Goal: Find specific page/section: Find specific page/section

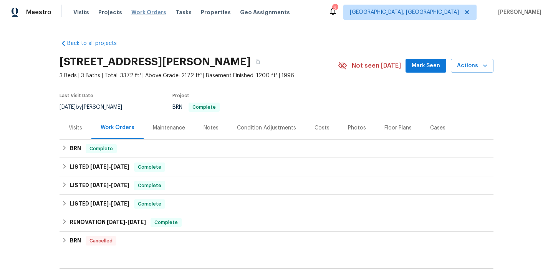
click at [131, 9] on span "Work Orders" at bounding box center [148, 12] width 35 height 8
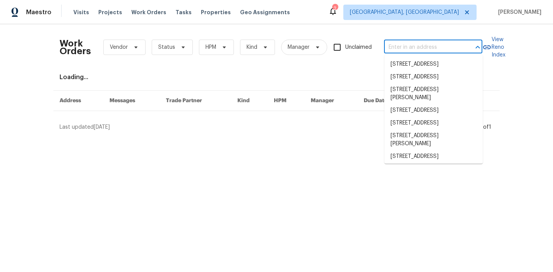
click at [403, 43] on input "text" at bounding box center [422, 48] width 77 height 12
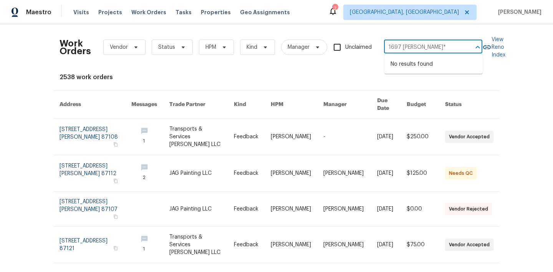
type input "1697 [PERSON_NAME]*"
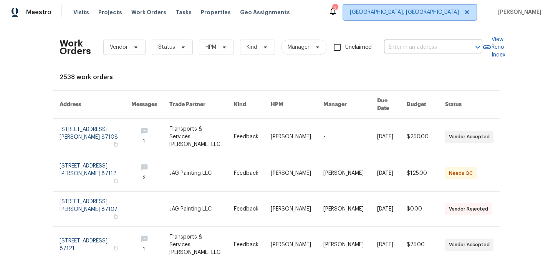
click at [446, 15] on span "[GEOGRAPHIC_DATA], [GEOGRAPHIC_DATA]" at bounding box center [404, 12] width 109 height 8
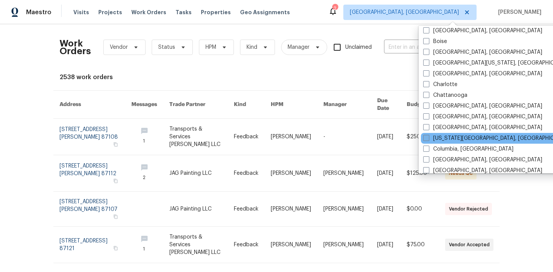
scroll to position [58, 0]
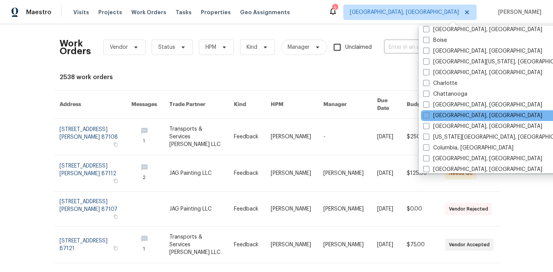
click at [442, 120] on div "[GEOGRAPHIC_DATA], [GEOGRAPHIC_DATA]" at bounding box center [498, 115] width 155 height 11
click at [429, 117] on span at bounding box center [427, 115] width 6 height 6
click at [429, 117] on input "[GEOGRAPHIC_DATA], [GEOGRAPHIC_DATA]" at bounding box center [426, 114] width 5 height 5
checkbox input "true"
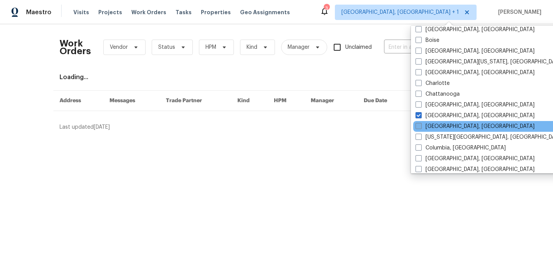
click at [420, 126] on span at bounding box center [419, 126] width 6 height 6
click at [420, 126] on input "[GEOGRAPHIC_DATA], [GEOGRAPHIC_DATA]" at bounding box center [418, 125] width 5 height 5
checkbox input "true"
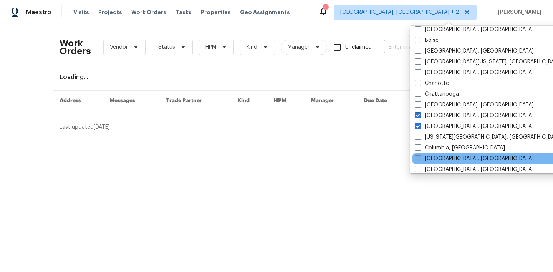
click at [420, 156] on span at bounding box center [418, 158] width 6 height 6
click at [420, 156] on input "[GEOGRAPHIC_DATA], [GEOGRAPHIC_DATA]" at bounding box center [417, 157] width 5 height 5
checkbox input "true"
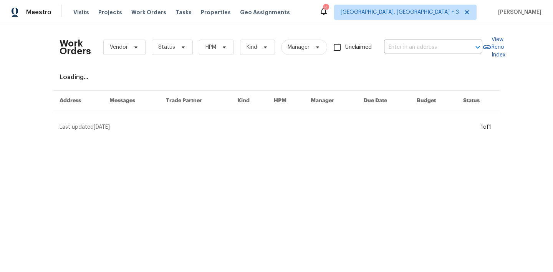
click at [382, 67] on div "Work Orders Vendor Status HPM Kind Manager Unclaimed ​ View Reno Index Loading.…" at bounding box center [277, 80] width 434 height 101
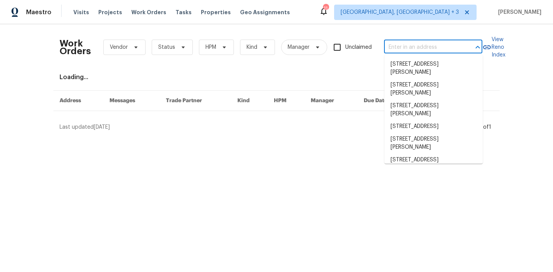
click at [432, 45] on input "text" at bounding box center [422, 48] width 77 height 12
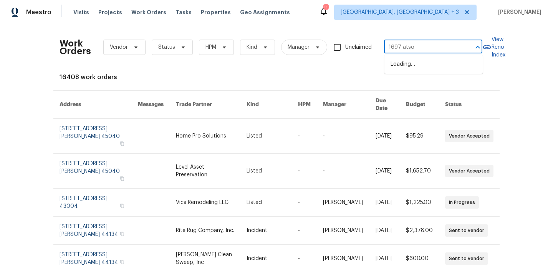
type input "1697 atson"
click at [419, 65] on li "1697 [PERSON_NAME], [GEOGRAPHIC_DATA]" at bounding box center [434, 68] width 98 height 21
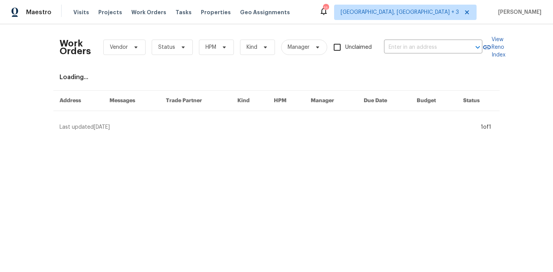
type input "1697 [PERSON_NAME], [GEOGRAPHIC_DATA]"
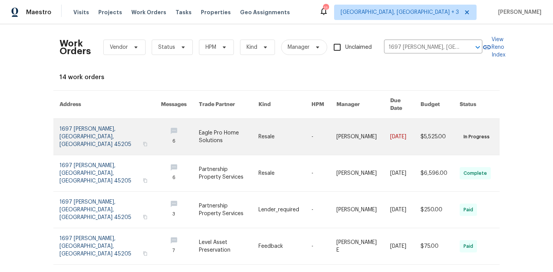
click at [101, 125] on link at bounding box center [110, 137] width 101 height 36
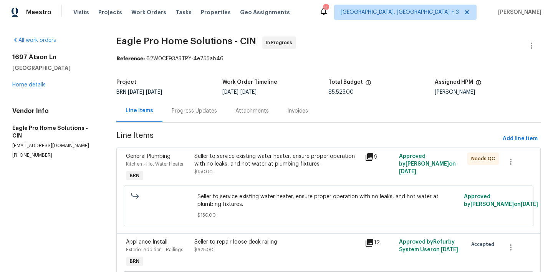
click at [205, 115] on div "Progress Updates" at bounding box center [195, 111] width 64 height 23
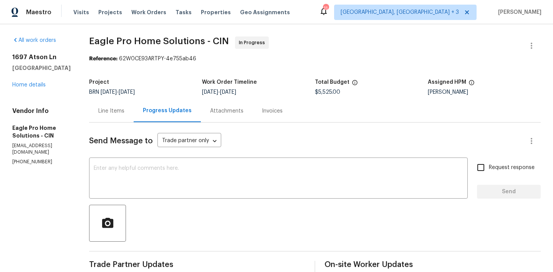
click at [125, 110] on div "Line Items" at bounding box center [111, 111] width 26 height 8
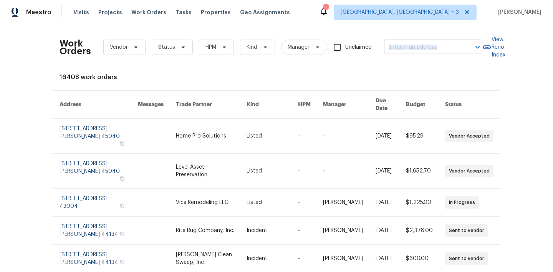
click at [414, 53] on div "Work Orders Vendor Status HPM Kind Manager Unclaimed ​" at bounding box center [271, 47] width 423 height 34
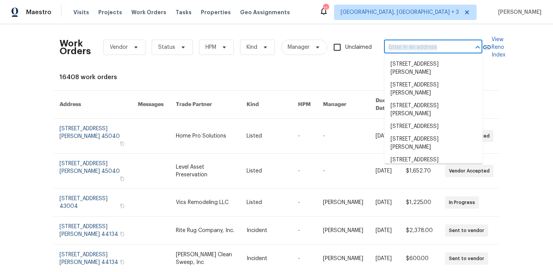
click at [427, 53] on input "text" at bounding box center [422, 48] width 77 height 12
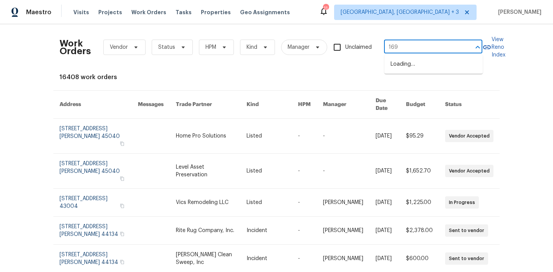
type input "1697"
click at [437, 59] on li "1697 [PERSON_NAME], [GEOGRAPHIC_DATA]" at bounding box center [434, 68] width 98 height 21
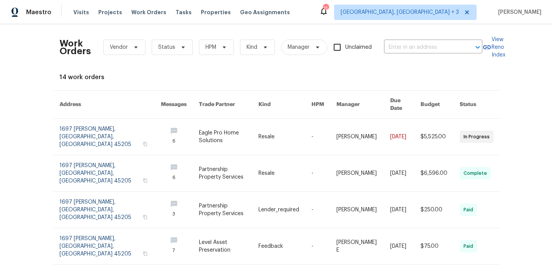
type input "1697 [PERSON_NAME], [GEOGRAPHIC_DATA]"
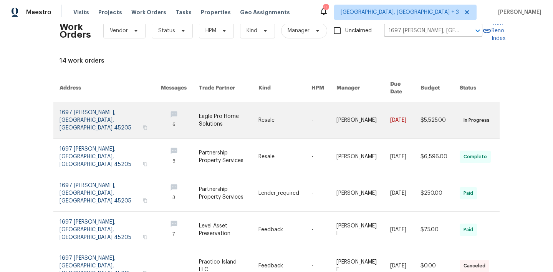
scroll to position [17, 0]
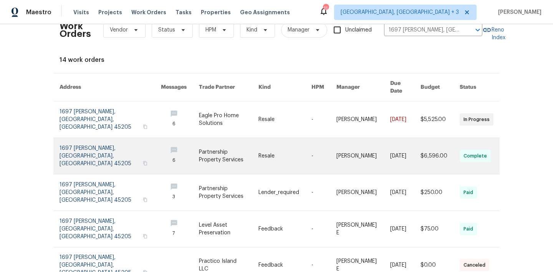
click at [128, 151] on link at bounding box center [110, 156] width 101 height 36
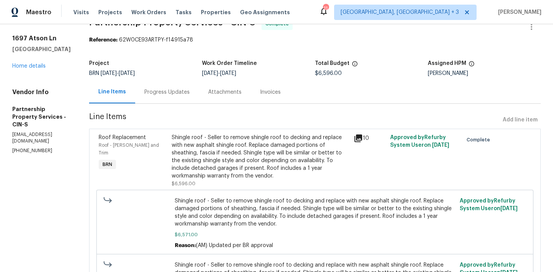
scroll to position [38, 0]
